Goal: Task Accomplishment & Management: Use online tool/utility

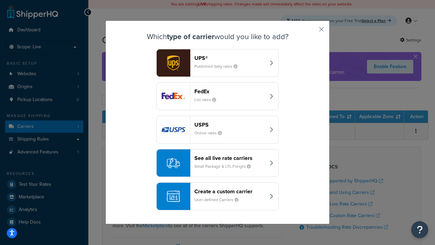
click at [217, 196] on div "Create a custom carrier User-defined Carriers" at bounding box center [229, 196] width 71 height 16
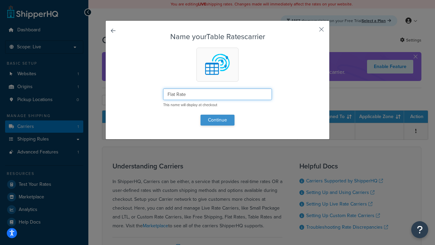
type input "Flat Rate"
click at [217, 120] on button "Continue" at bounding box center [217, 119] width 34 height 11
